Goal: Check status

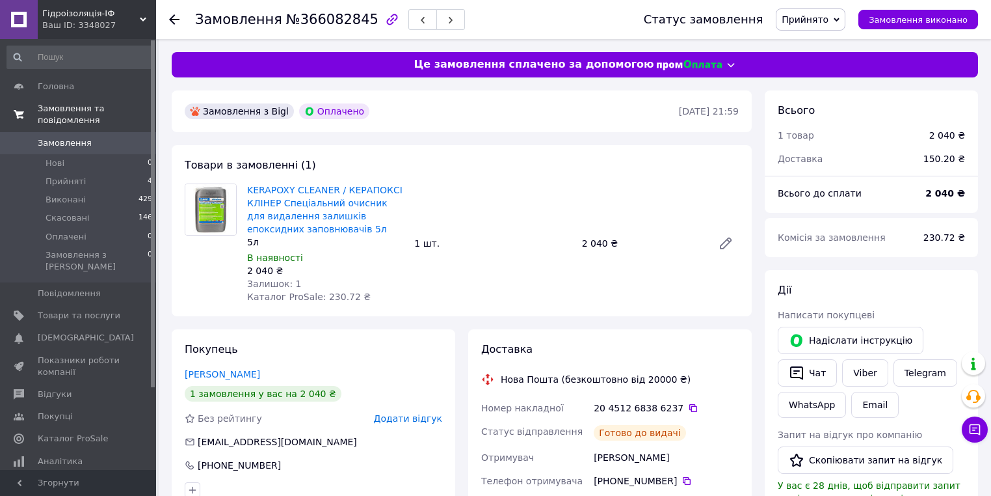
click at [81, 101] on link "Замовлення та повідомлення" at bounding box center [80, 115] width 160 height 34
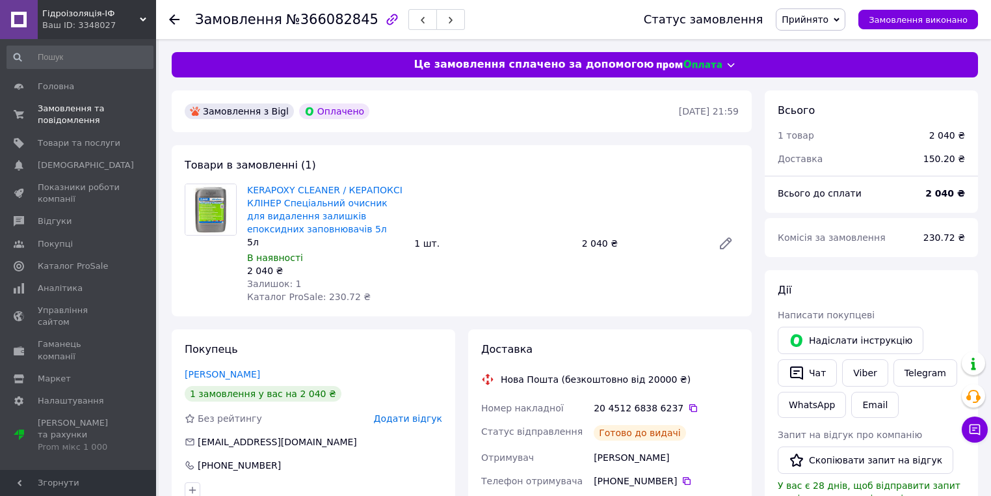
click at [177, 18] on icon at bounding box center [174, 19] width 10 height 10
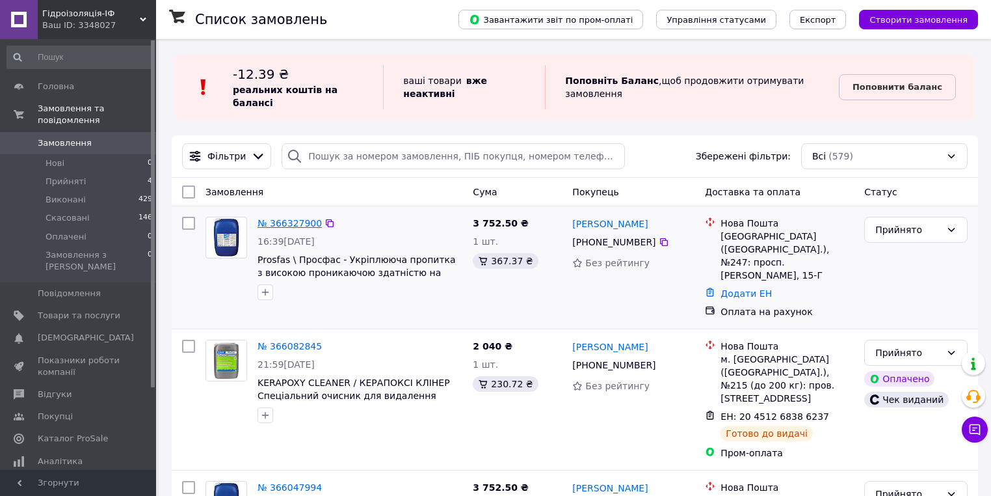
click at [310, 218] on link "№ 366327900" at bounding box center [290, 223] width 64 height 10
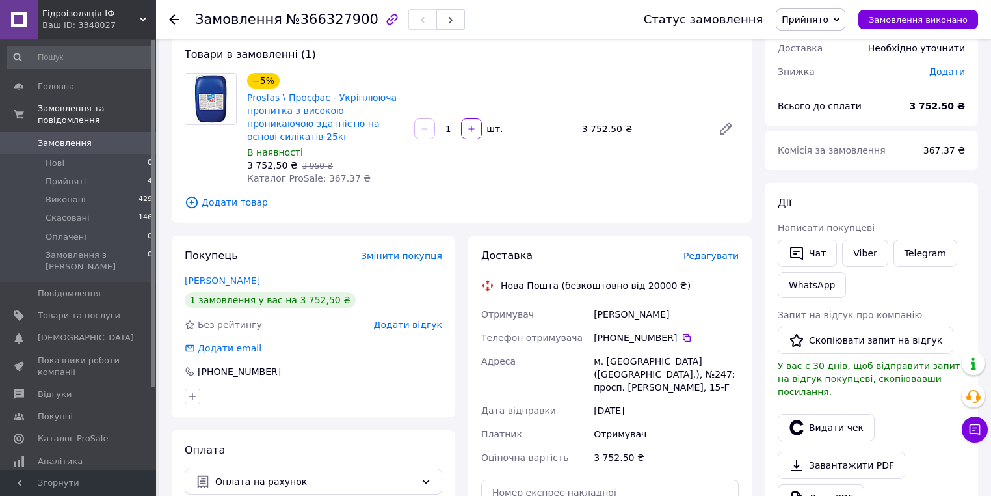
scroll to position [156, 0]
